Goal: Information Seeking & Learning: Understand process/instructions

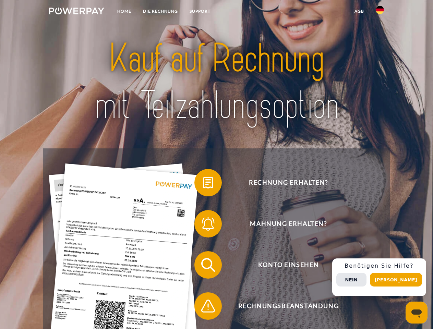
click at [76, 12] on img at bounding box center [76, 11] width 55 height 7
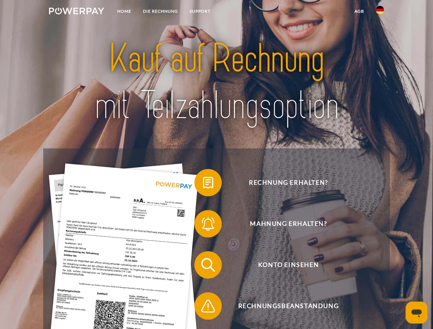
click at [380, 12] on img at bounding box center [379, 10] width 8 height 8
click at [359, 11] on link "agb" at bounding box center [358, 11] width 21 height 12
click at [203, 184] on span at bounding box center [198, 182] width 34 height 34
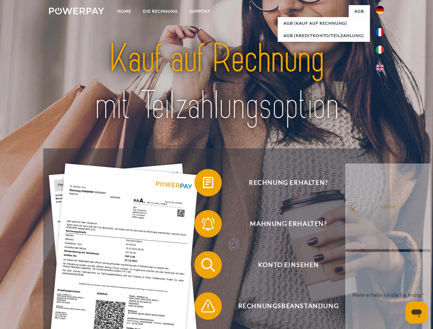
click at [203, 225] on span at bounding box center [198, 224] width 34 height 34
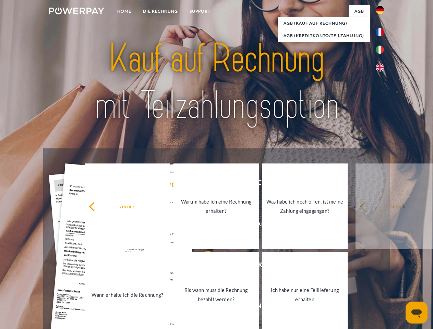
click at [203, 266] on link "Bis wann muss die Rechnung bezahlt werden?" at bounding box center [215, 295] width 85 height 86
click at [203, 307] on span at bounding box center [198, 306] width 34 height 34
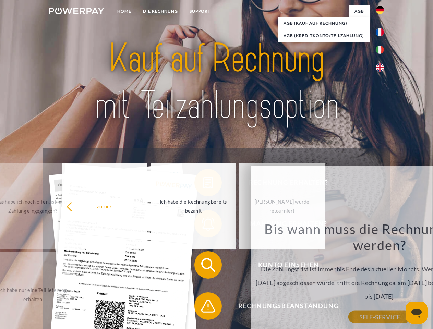
click at [381, 277] on div "Rechnung erhalten? Mahnung erhalten? Konto einsehen" at bounding box center [216, 285] width 346 height 274
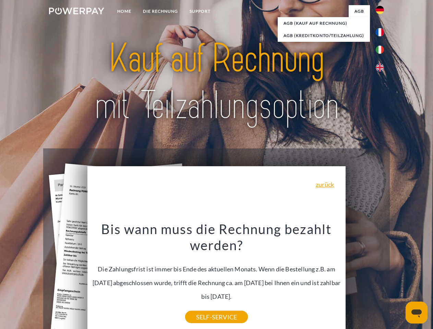
click at [364, 278] on span "Konto einsehen" at bounding box center [288, 264] width 168 height 27
click at [398, 280] on header "Home DIE RECHNUNG SUPPORT" at bounding box center [216, 236] width 433 height 473
